Goal: Task Accomplishment & Management: Manage account settings

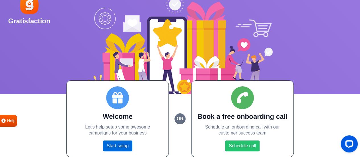
click at [117, 146] on link "Start setup" at bounding box center [117, 145] width 29 height 11
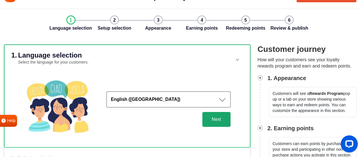
click at [229, 115] on button "Next" at bounding box center [216, 119] width 28 height 15
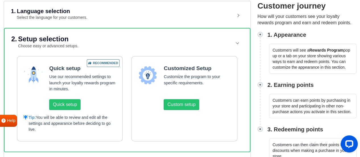
scroll to position [71, 0]
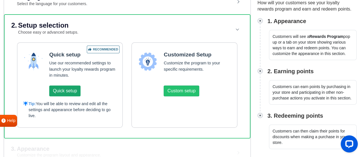
click at [63, 88] on button "Quick setup" at bounding box center [64, 90] width 31 height 11
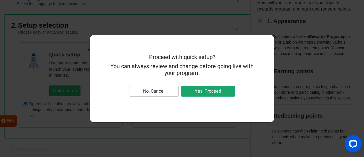
click at [203, 91] on button "Yes, Proceed" at bounding box center [208, 91] width 54 height 11
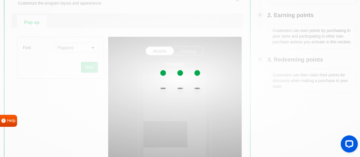
scroll to position [127, 0]
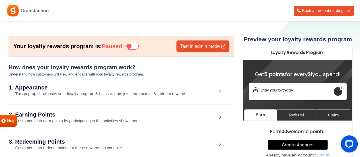
click at [171, 90] on div "1. Appearance This pop-up showcases your loyalty program & helps visitors join,…" at bounding box center [121, 91] width 225 height 26
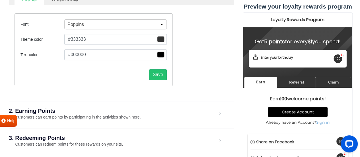
scroll to position [57, 0]
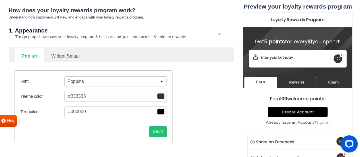
click at [64, 53] on link "Widget Setup" at bounding box center [65, 55] width 42 height 14
select select "right"
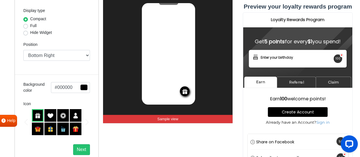
scroll to position [171, 0]
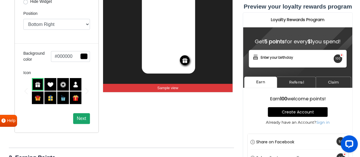
click at [86, 114] on button "Next" at bounding box center [81, 118] width 17 height 11
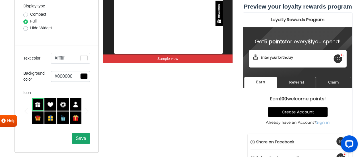
click at [82, 137] on span "Save" at bounding box center [81, 138] width 10 height 5
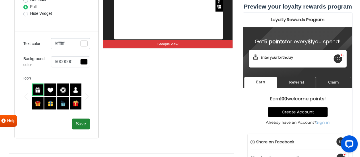
scroll to position [188, 0]
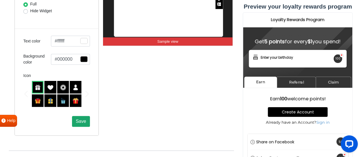
click at [83, 120] on span "Save" at bounding box center [81, 121] width 10 height 5
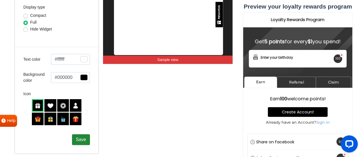
scroll to position [74, 0]
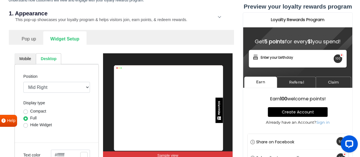
click at [20, 57] on link "Mobile" at bounding box center [25, 58] width 21 height 11
select select "right"
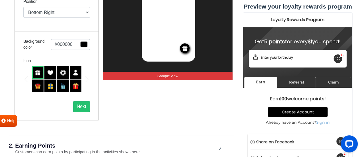
scroll to position [216, 0]
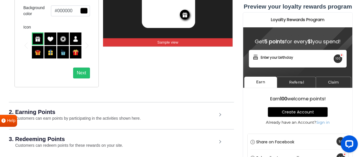
click at [109, 116] on small "Customers can earn points by participating in the activities shown here." at bounding box center [75, 118] width 132 height 5
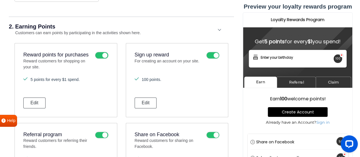
scroll to position [301, 0]
click at [32, 103] on button "Edit" at bounding box center [34, 102] width 22 height 11
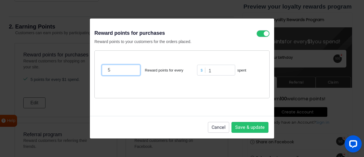
click at [117, 71] on input "5" at bounding box center [121, 70] width 38 height 11
click at [117, 71] on input "51" at bounding box center [121, 70] width 38 height 11
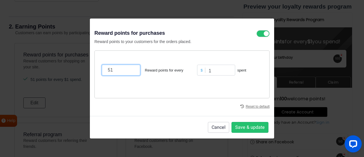
click at [117, 71] on input "51" at bounding box center [121, 70] width 38 height 11
type input "1"
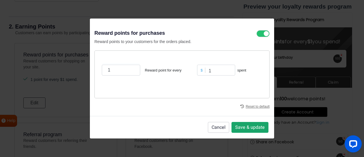
click at [243, 130] on button "Save & update" at bounding box center [249, 127] width 37 height 11
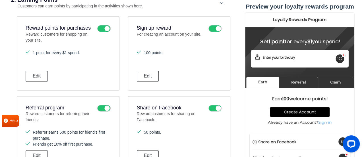
scroll to position [358, 0]
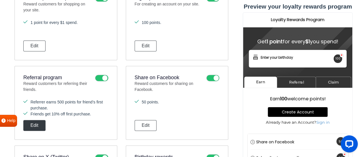
click at [34, 122] on button "Edit" at bounding box center [34, 125] width 22 height 11
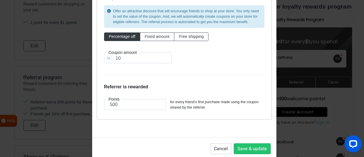
scroll to position [85, 0]
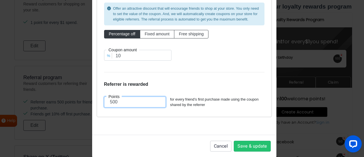
click at [121, 101] on input "500" at bounding box center [135, 101] width 62 height 11
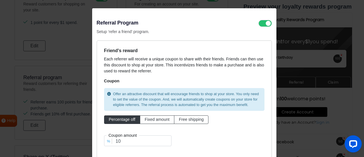
scroll to position [28, 0]
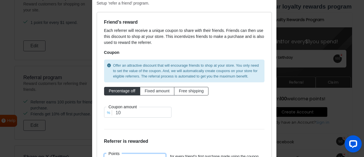
type input "100"
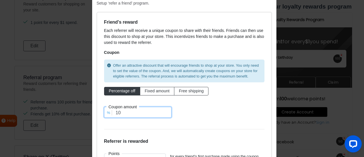
click at [146, 112] on input "10" at bounding box center [137, 112] width 67 height 11
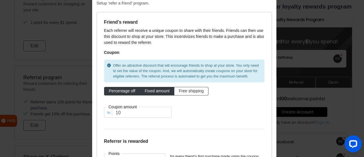
click at [151, 90] on span "Fixed amount" at bounding box center [157, 90] width 25 height 5
click at [148, 90] on input "Fixed amount" at bounding box center [147, 90] width 4 height 4
radio input "true"
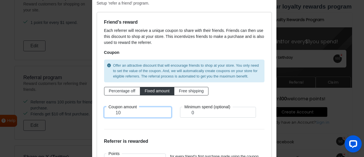
click at [134, 109] on input "10" at bounding box center [137, 112] width 67 height 11
type input "2"
click at [154, 124] on form "Friend's reward Each referrer will receive a unique coupon to share with their …" at bounding box center [184, 92] width 160 height 147
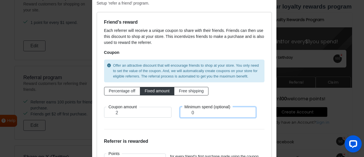
click at [210, 114] on input "0" at bounding box center [218, 112] width 76 height 11
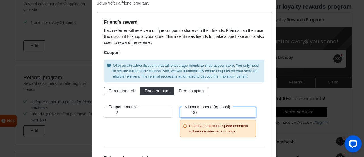
type input "30"
click at [156, 122] on div "Coupon amount 2" at bounding box center [138, 121] width 76 height 28
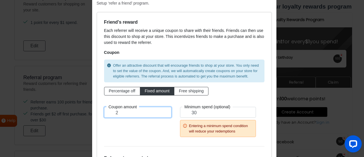
click at [127, 111] on input "2" at bounding box center [137, 112] width 67 height 11
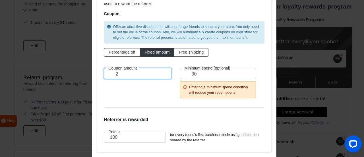
scroll to position [85, 0]
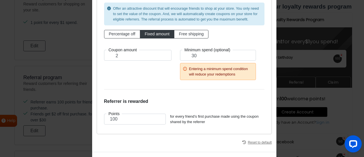
click at [156, 71] on div "Coupon amount 2" at bounding box center [138, 64] width 76 height 28
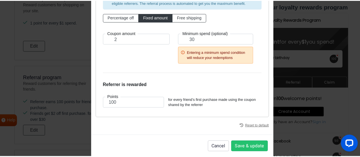
scroll to position [109, 0]
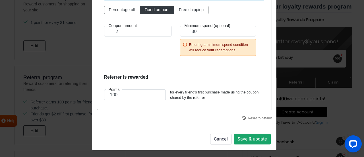
click at [253, 140] on button "Save & update" at bounding box center [252, 138] width 37 height 11
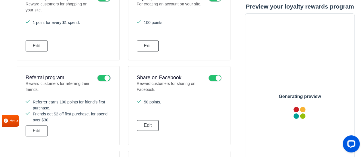
scroll to position [0, 0]
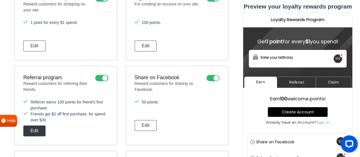
click at [35, 127] on button "Edit" at bounding box center [34, 130] width 22 height 11
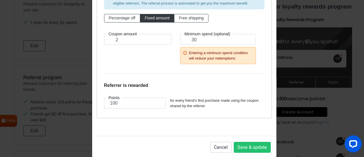
scroll to position [109, 0]
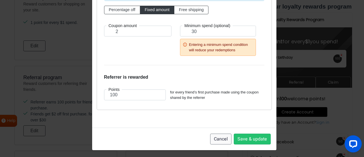
click at [214, 136] on button "Cancel" at bounding box center [220, 138] width 21 height 11
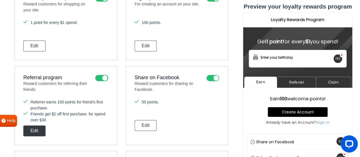
click at [41, 125] on button "Edit" at bounding box center [34, 130] width 22 height 11
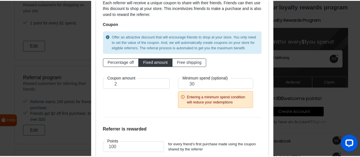
scroll to position [85, 0]
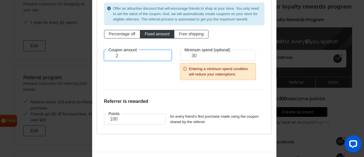
click at [144, 54] on input "2" at bounding box center [137, 55] width 67 height 11
type input "3"
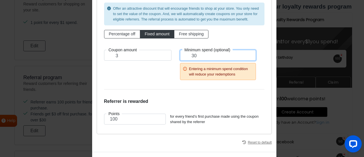
click at [196, 57] on input "30" at bounding box center [218, 55] width 76 height 11
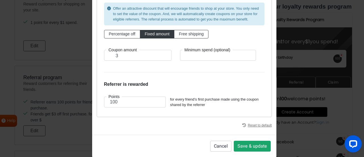
click at [246, 142] on button "Save & update" at bounding box center [252, 145] width 37 height 11
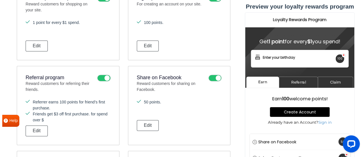
scroll to position [387, 0]
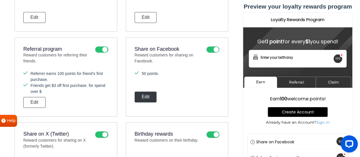
click at [141, 96] on button "Edit" at bounding box center [145, 96] width 22 height 11
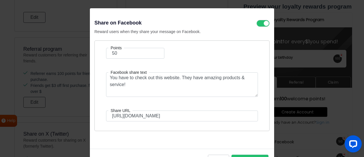
scroll to position [0, 0]
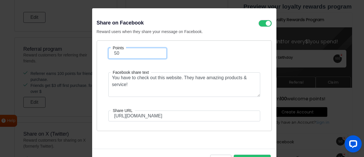
click at [140, 51] on input "50" at bounding box center [137, 53] width 58 height 11
type input "30"
click at [215, 58] on form "Points 30 Facebook share text You have to check out this website. They have ama…" at bounding box center [184, 84] width 160 height 73
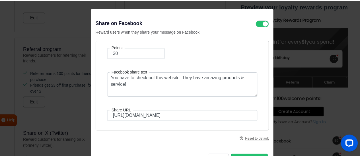
scroll to position [21, 0]
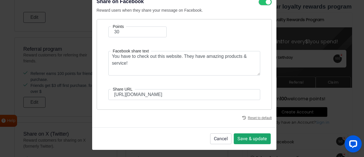
click at [251, 138] on button "Save & update" at bounding box center [252, 138] width 37 height 11
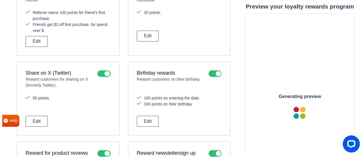
scroll to position [472, 0]
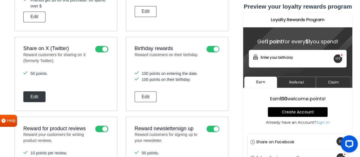
click at [39, 92] on button "Edit" at bounding box center [34, 96] width 22 height 11
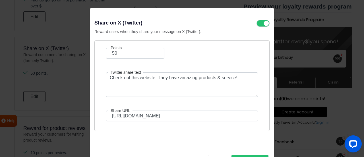
scroll to position [0, 0]
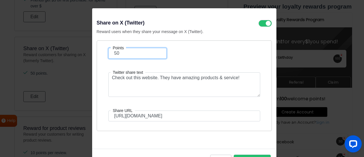
click at [140, 52] on input "50" at bounding box center [137, 53] width 58 height 11
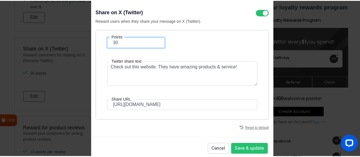
scroll to position [21, 0]
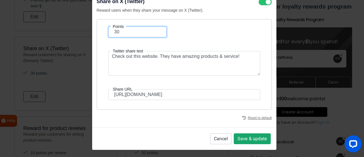
type input "30"
click at [250, 133] on button "Save & update" at bounding box center [252, 138] width 37 height 11
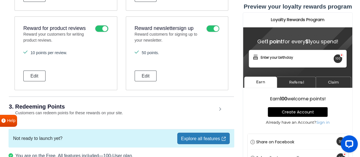
scroll to position [586, 0]
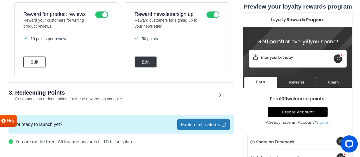
click at [148, 61] on button "Edit" at bounding box center [145, 62] width 22 height 11
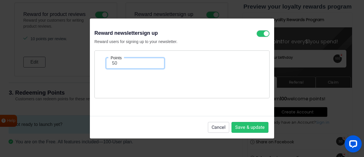
click at [143, 63] on input "50" at bounding box center [135, 63] width 58 height 11
type input "30"
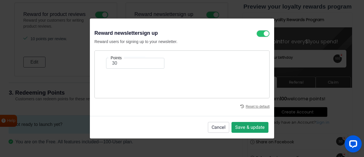
click at [241, 125] on button "Save & update" at bounding box center [249, 127] width 37 height 11
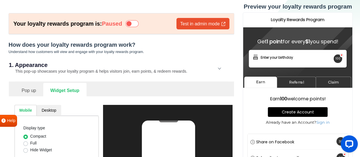
scroll to position [0, 0]
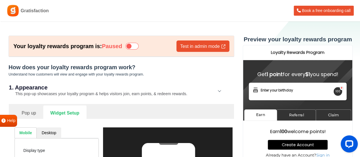
click at [136, 45] on icon at bounding box center [131, 46] width 13 height 7
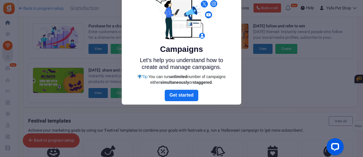
scroll to position [10, 0]
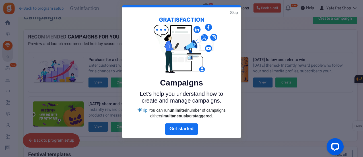
click at [232, 13] on link "Skip" at bounding box center [234, 13] width 8 height 6
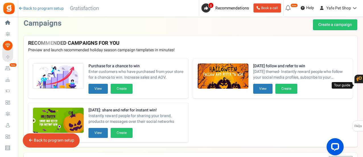
scroll to position [0, 0]
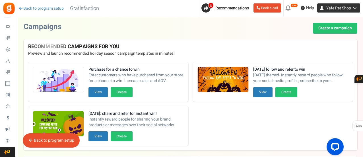
click at [345, 7] on span "Yafe Pet Shop" at bounding box center [338, 8] width 25 height 6
